Goal: Transaction & Acquisition: Subscribe to service/newsletter

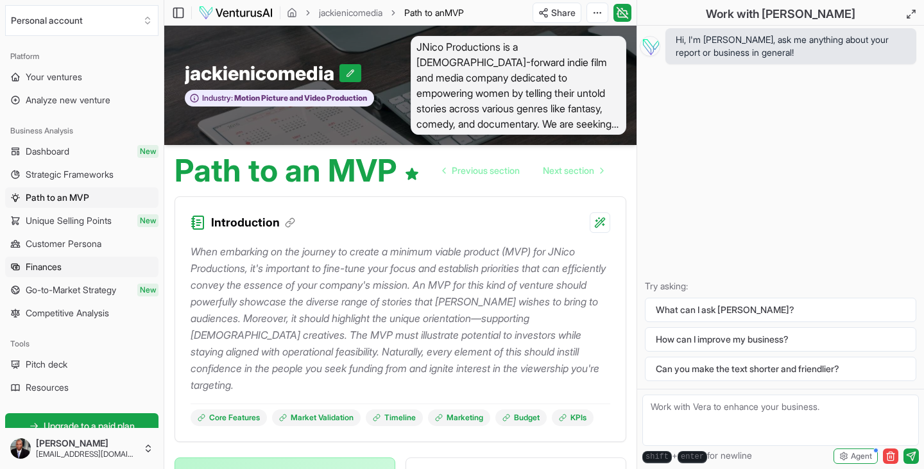
click at [58, 268] on span "Finances" at bounding box center [44, 267] width 36 height 13
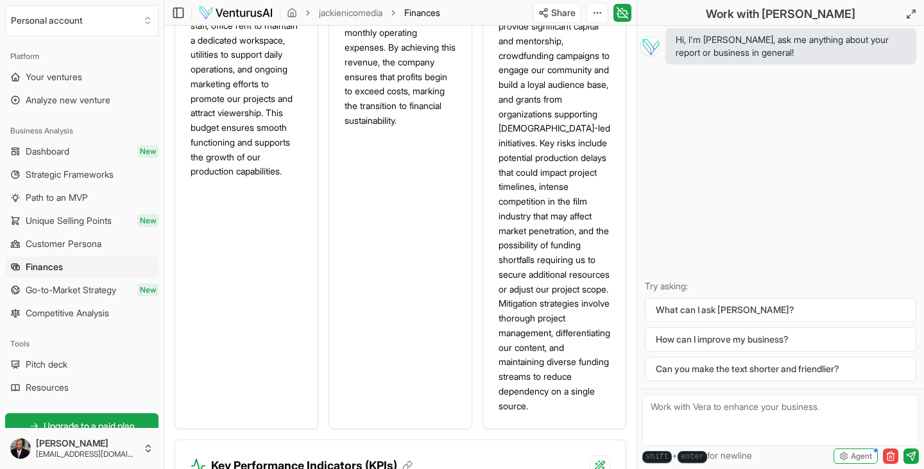
scroll to position [1553, 0]
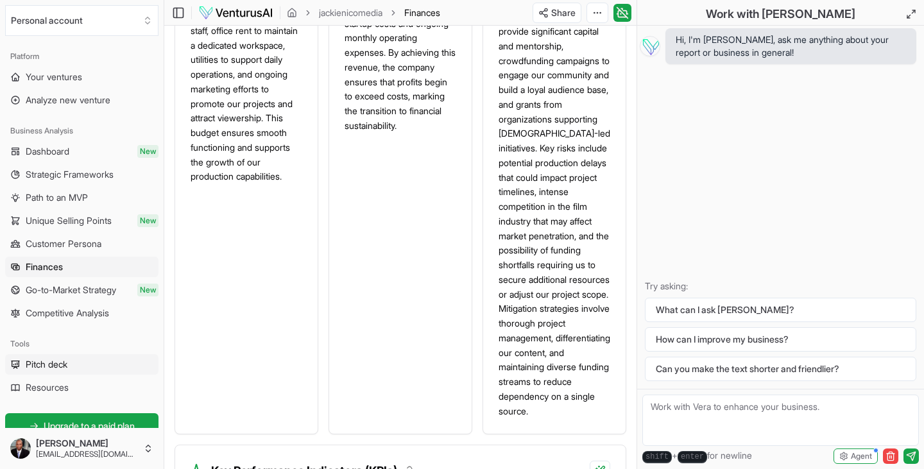
click at [53, 363] on span "Pitch deck" at bounding box center [47, 364] width 42 height 13
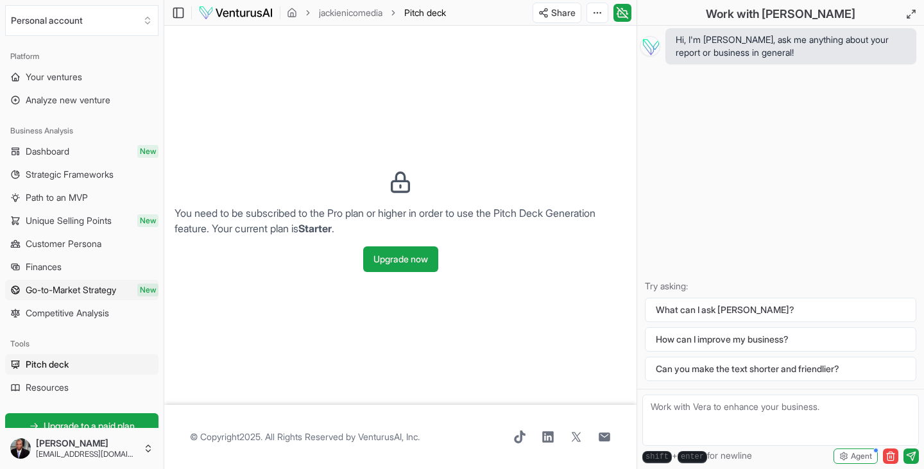
click at [53, 291] on span "Go-to-Market Strategy" at bounding box center [71, 290] width 90 height 13
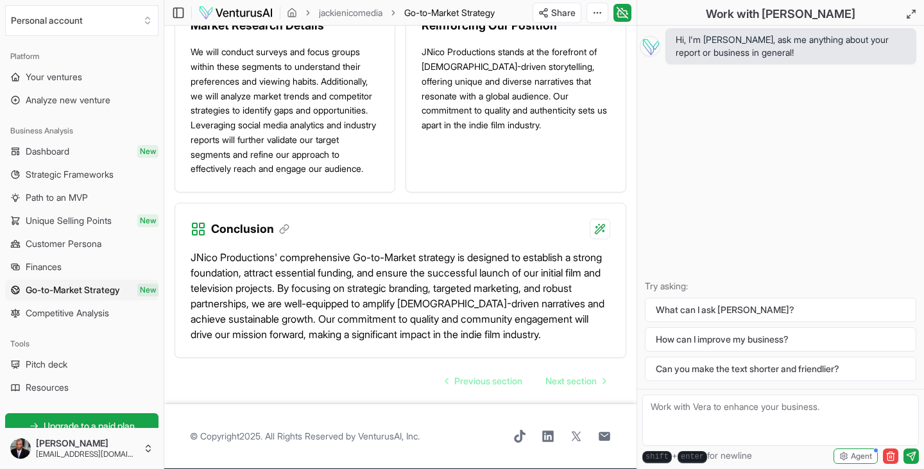
scroll to position [2057, 0]
click at [67, 366] on span "Pitch deck" at bounding box center [47, 364] width 42 height 13
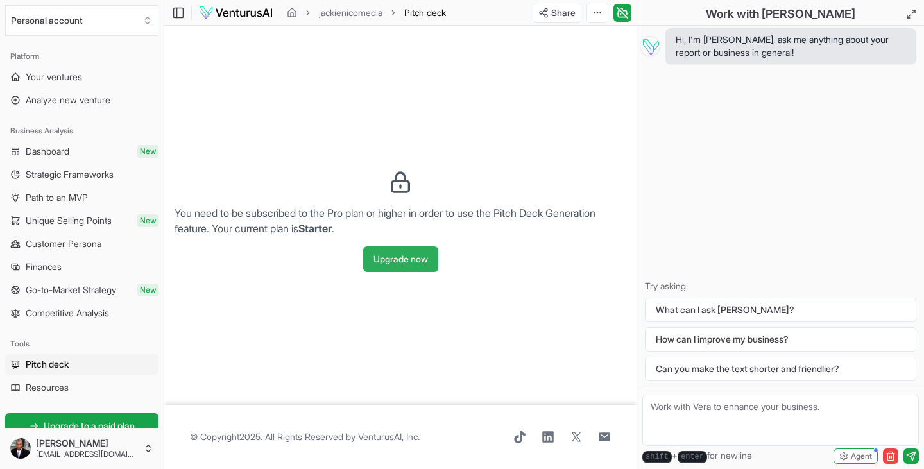
click at [378, 261] on button "Upgrade now" at bounding box center [400, 259] width 75 height 26
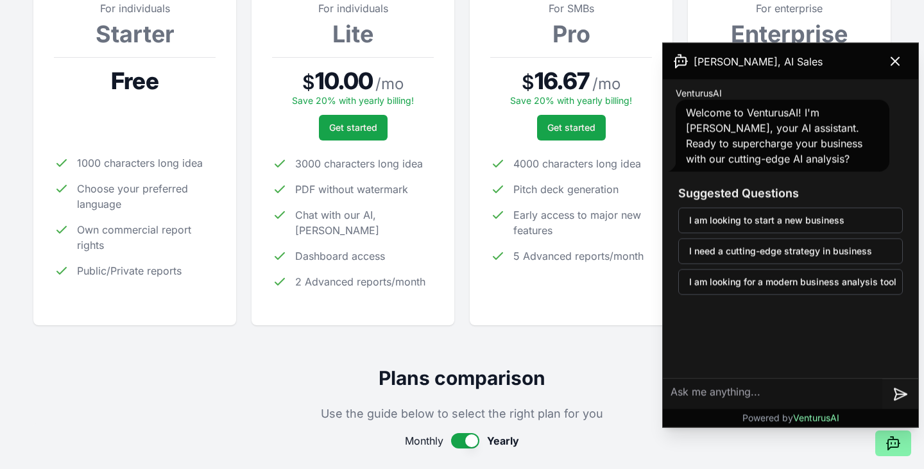
scroll to position [216, 0]
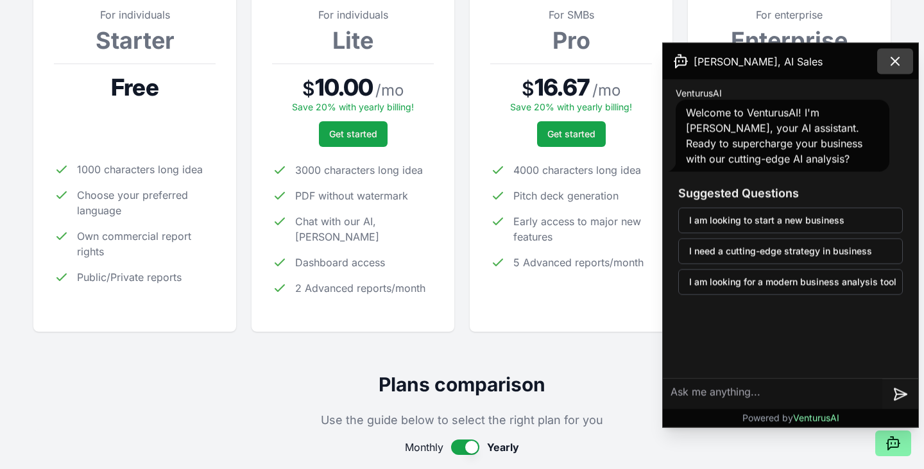
click at [893, 62] on icon at bounding box center [895, 61] width 15 height 15
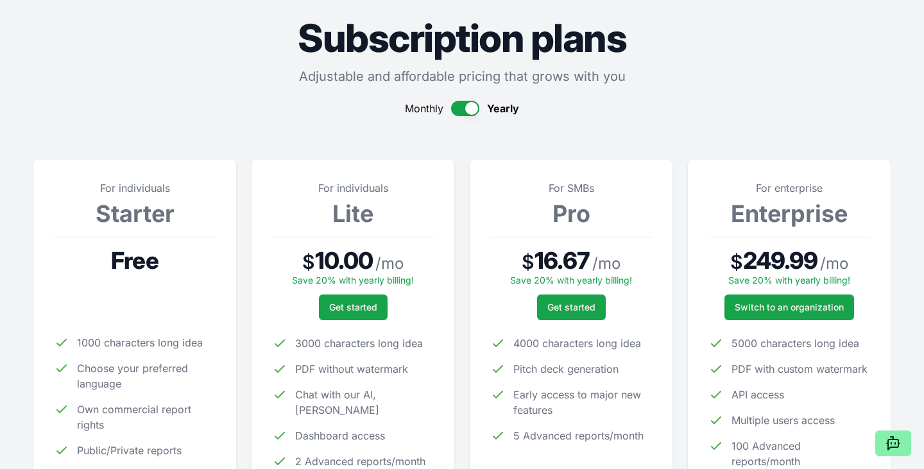
scroll to position [42, 0]
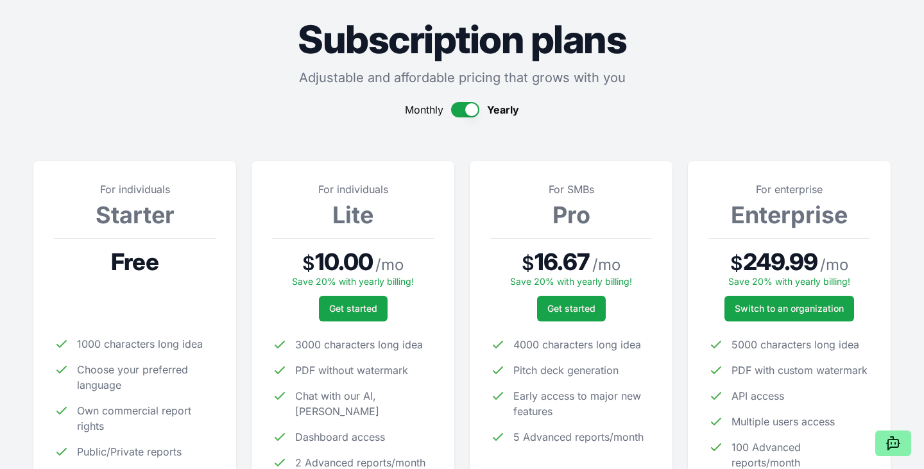
click at [454, 112] on button "button" at bounding box center [465, 109] width 28 height 15
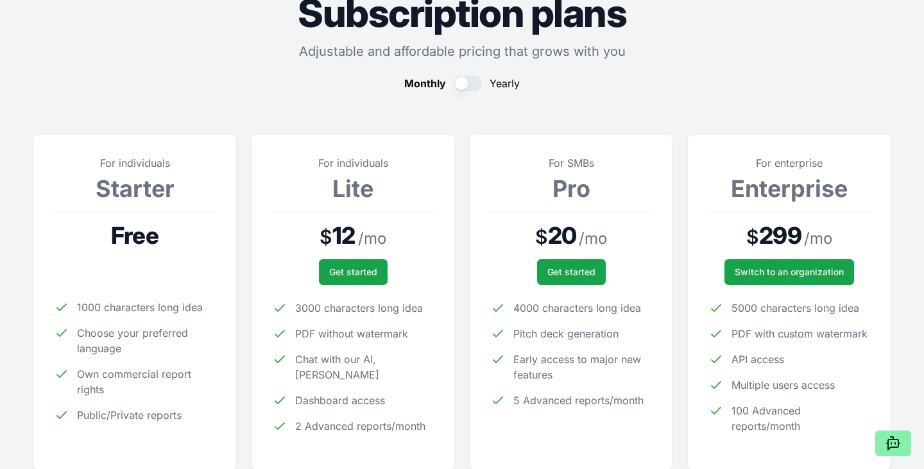
scroll to position [67, 0]
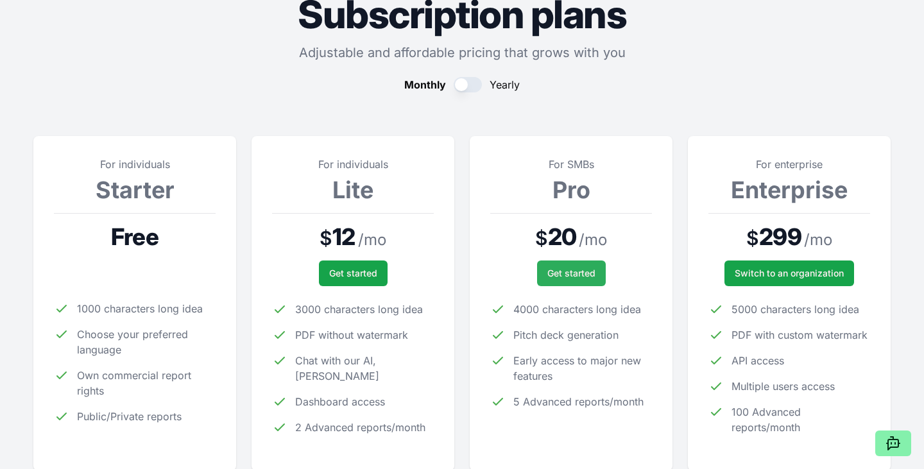
click at [556, 268] on span "Get started" at bounding box center [571, 273] width 48 height 13
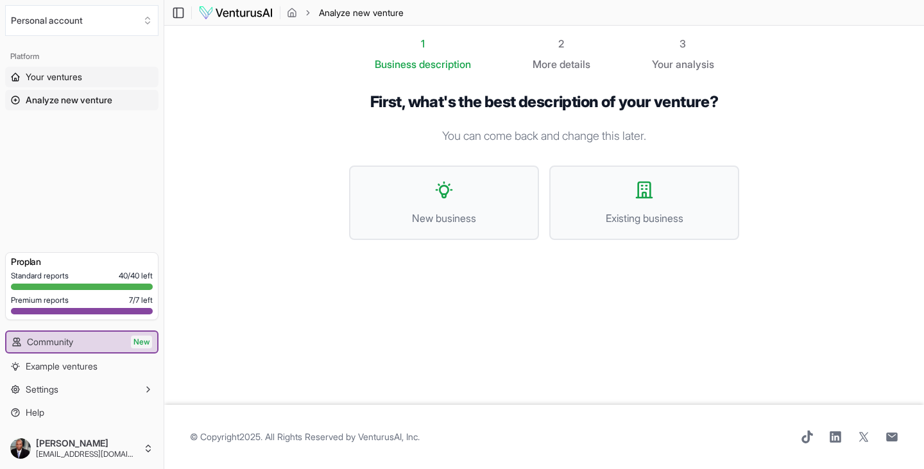
click at [67, 79] on span "Your ventures" at bounding box center [54, 77] width 56 height 13
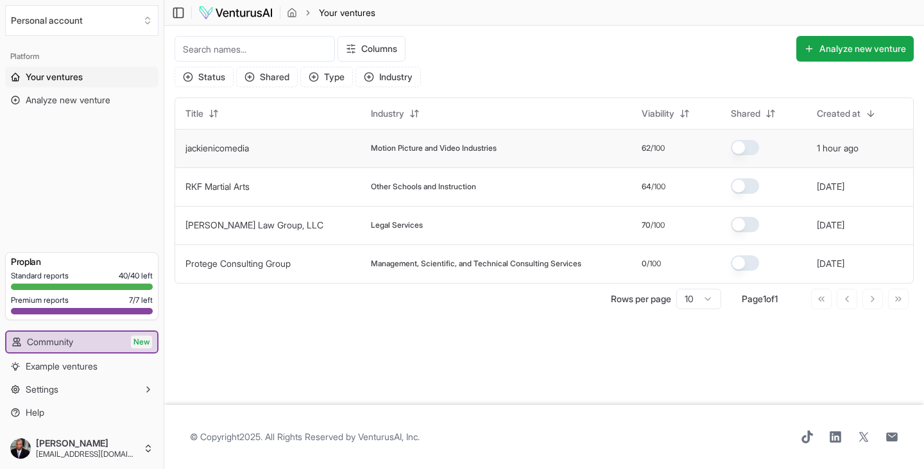
click at [272, 152] on td "jackienicomedia" at bounding box center [267, 148] width 185 height 39
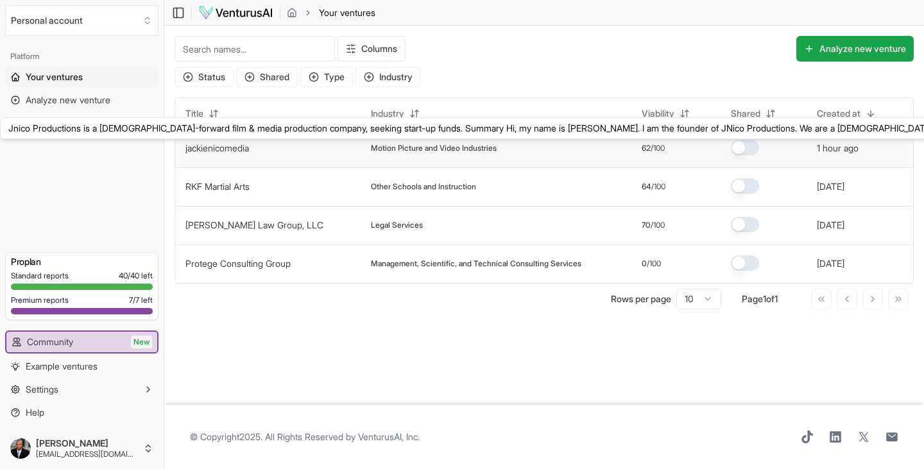
click at [238, 148] on link "jackienicomedia" at bounding box center [217, 147] width 64 height 11
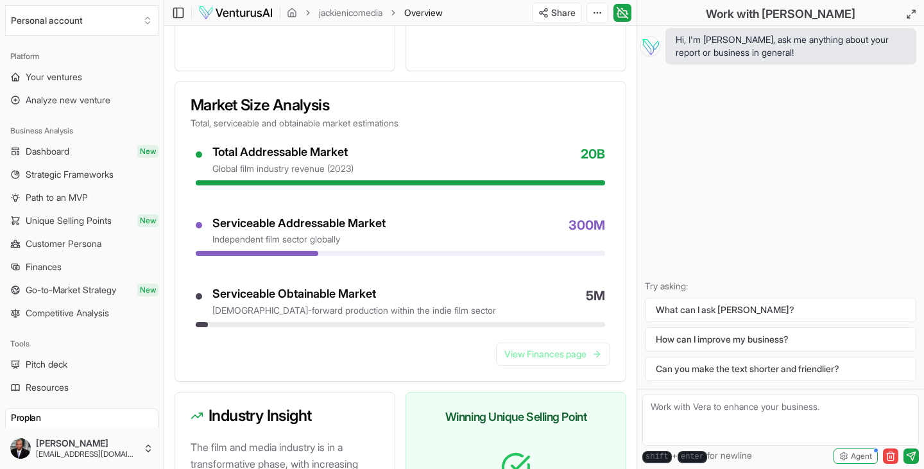
scroll to position [1230, 0]
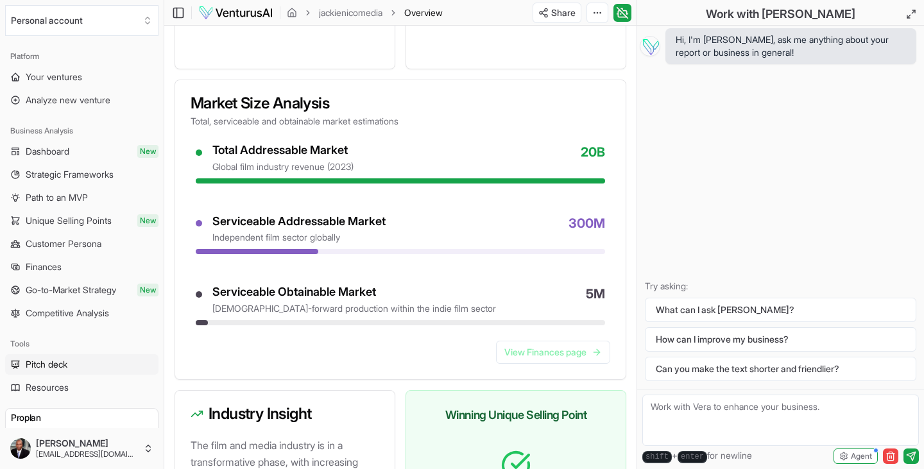
click at [66, 363] on span "Pitch deck" at bounding box center [47, 364] width 42 height 13
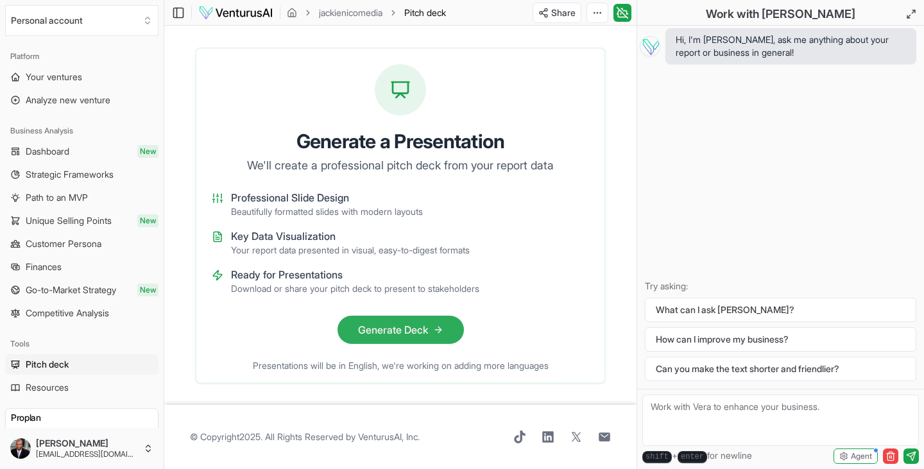
click at [378, 333] on button "Generate Deck" at bounding box center [401, 330] width 126 height 28
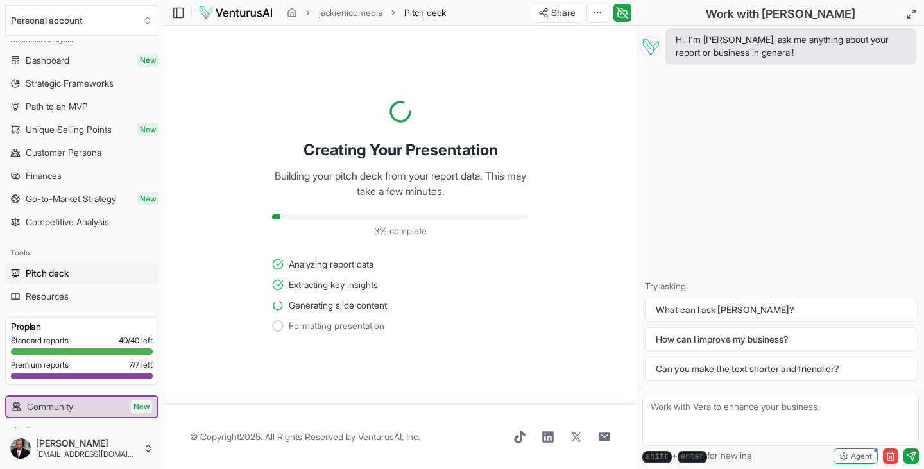
scroll to position [99, 0]
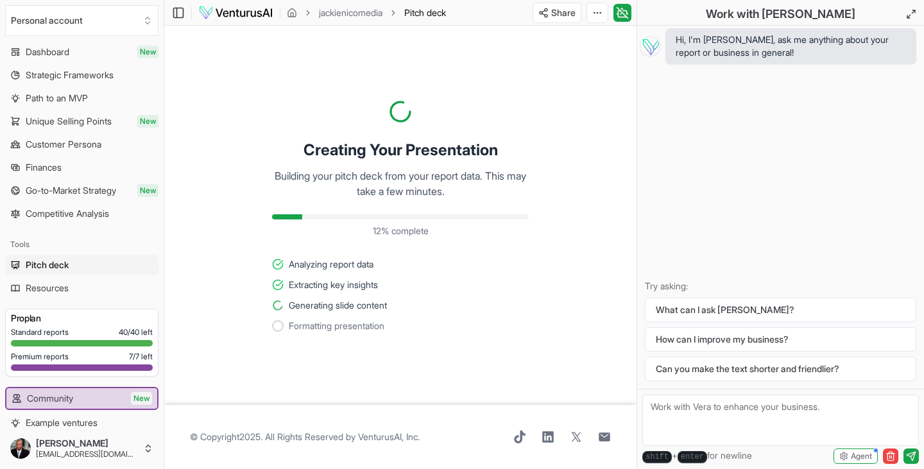
click at [64, 289] on span "Resources" at bounding box center [47, 288] width 43 height 13
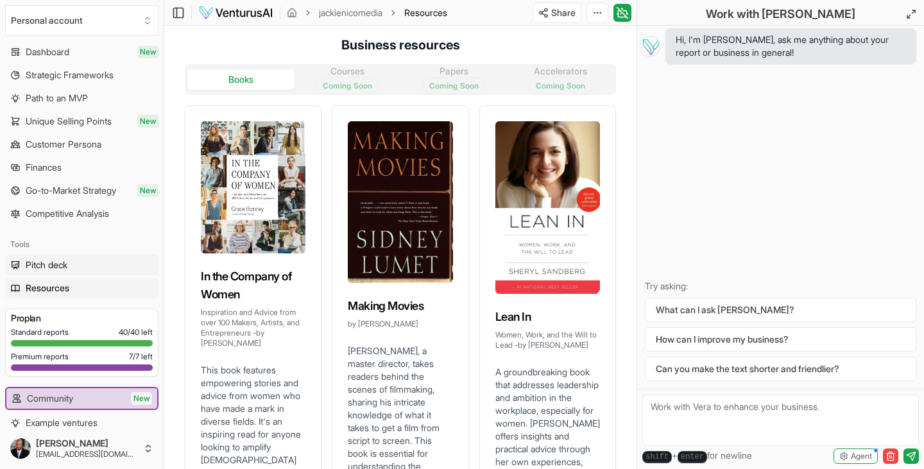
click at [67, 267] on span "Pitch deck" at bounding box center [47, 265] width 42 height 13
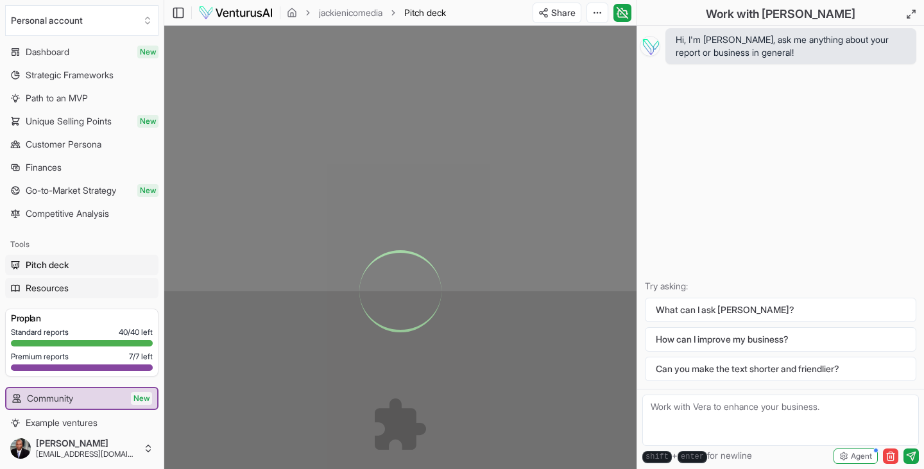
scroll to position [96, 0]
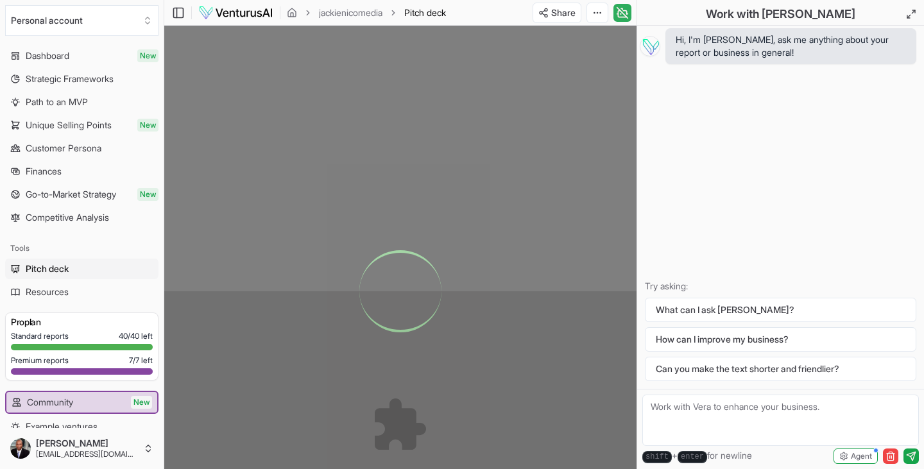
click at [623, 17] on icon at bounding box center [622, 13] width 8 height 6
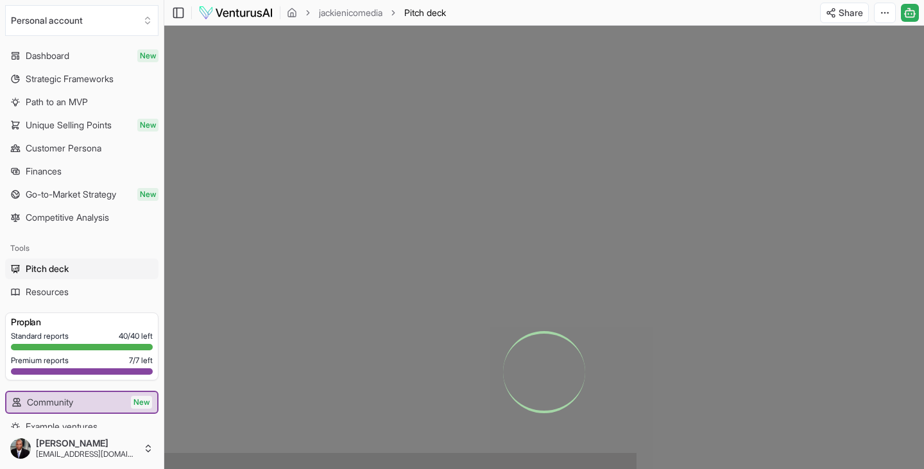
click at [912, 13] on icon at bounding box center [912, 13] width 0 height 1
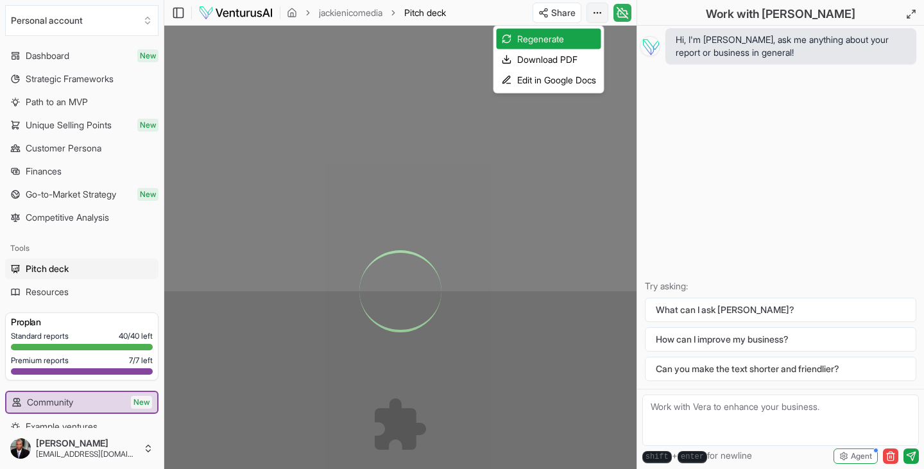
click at [598, 15] on html "We value your privacy We use cookies to enhance your browsing experience, serve…" at bounding box center [462, 234] width 924 height 469
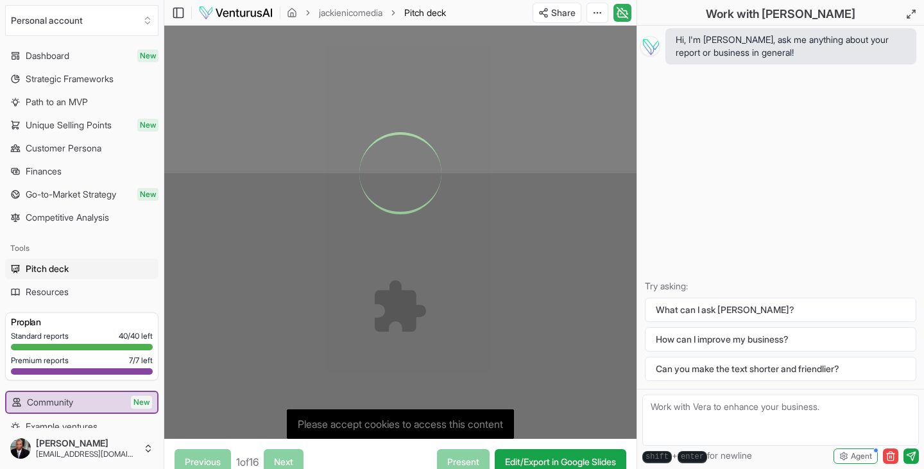
scroll to position [199, 0]
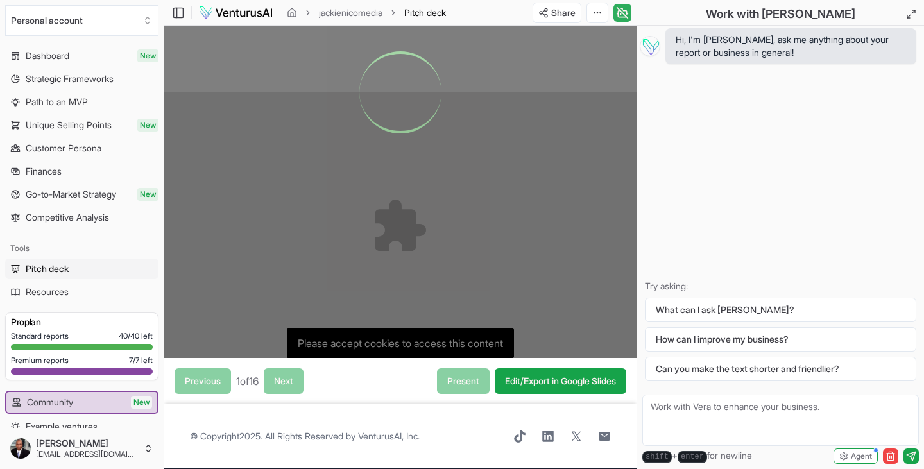
click at [415, 349] on div at bounding box center [400, 92] width 472 height 531
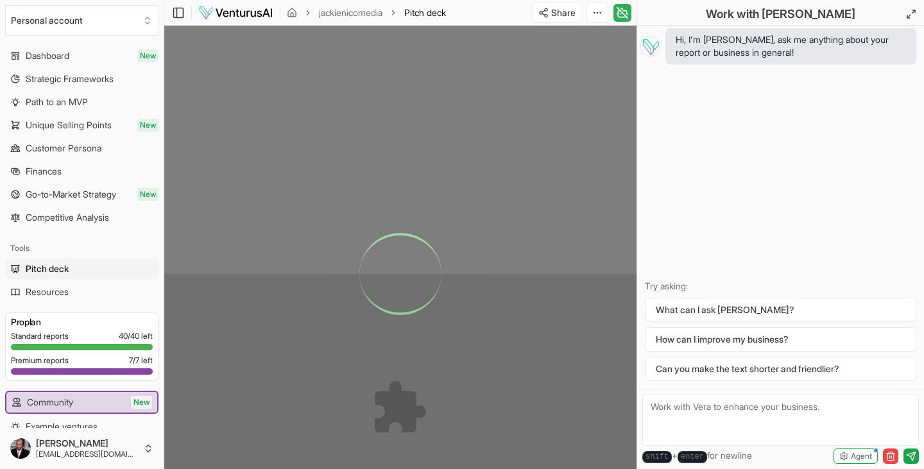
scroll to position [0, 0]
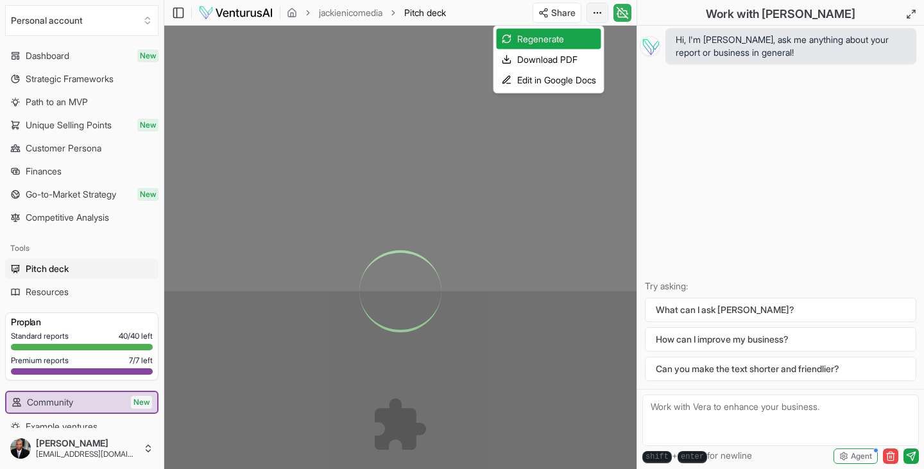
click at [601, 12] on html "We value your privacy We use cookies to enhance your browsing experience, serve…" at bounding box center [462, 234] width 924 height 469
click at [624, 14] on html "We value your privacy We use cookies to enhance your browsing experience, serve…" at bounding box center [462, 234] width 924 height 469
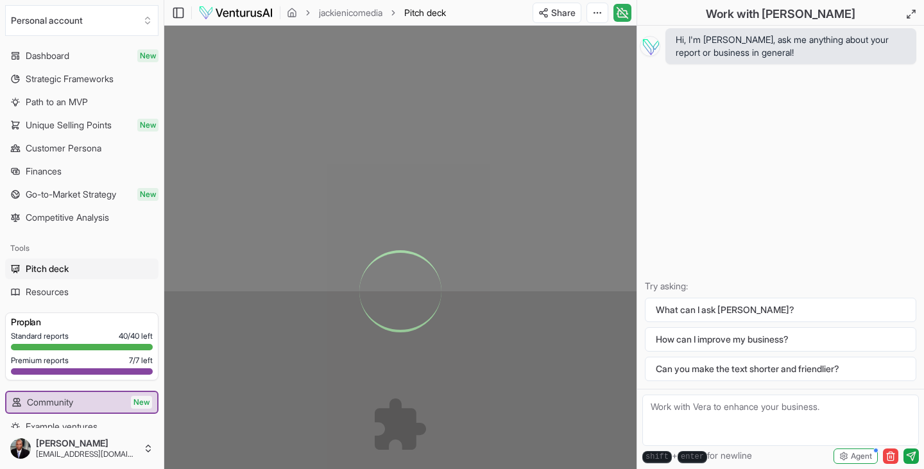
click at [624, 14] on icon at bounding box center [622, 12] width 11 height 11
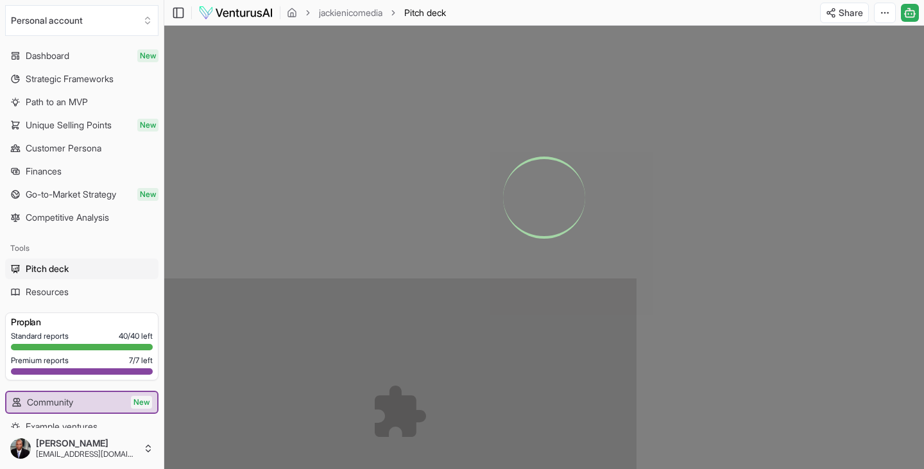
scroll to position [361, 0]
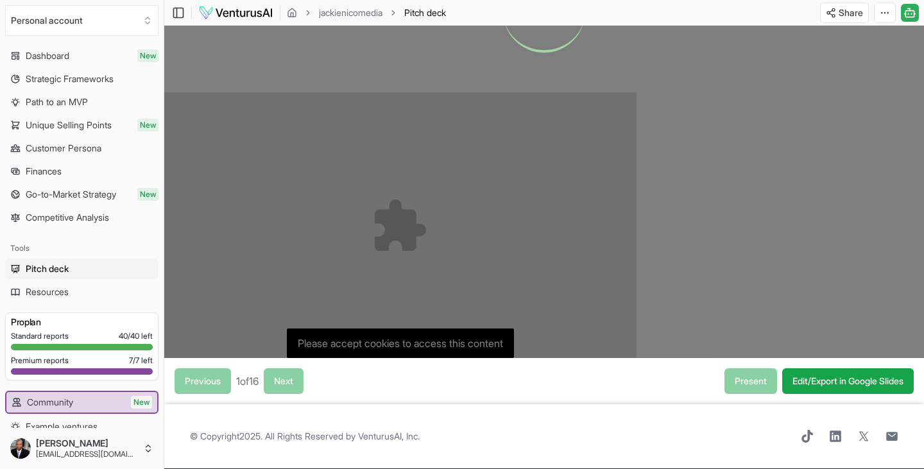
click at [461, 343] on div at bounding box center [544, 11] width 760 height 693
click at [806, 380] on link "Edit/Export in Google Slides" at bounding box center [848, 381] width 132 height 26
